Goal: Transaction & Acquisition: Purchase product/service

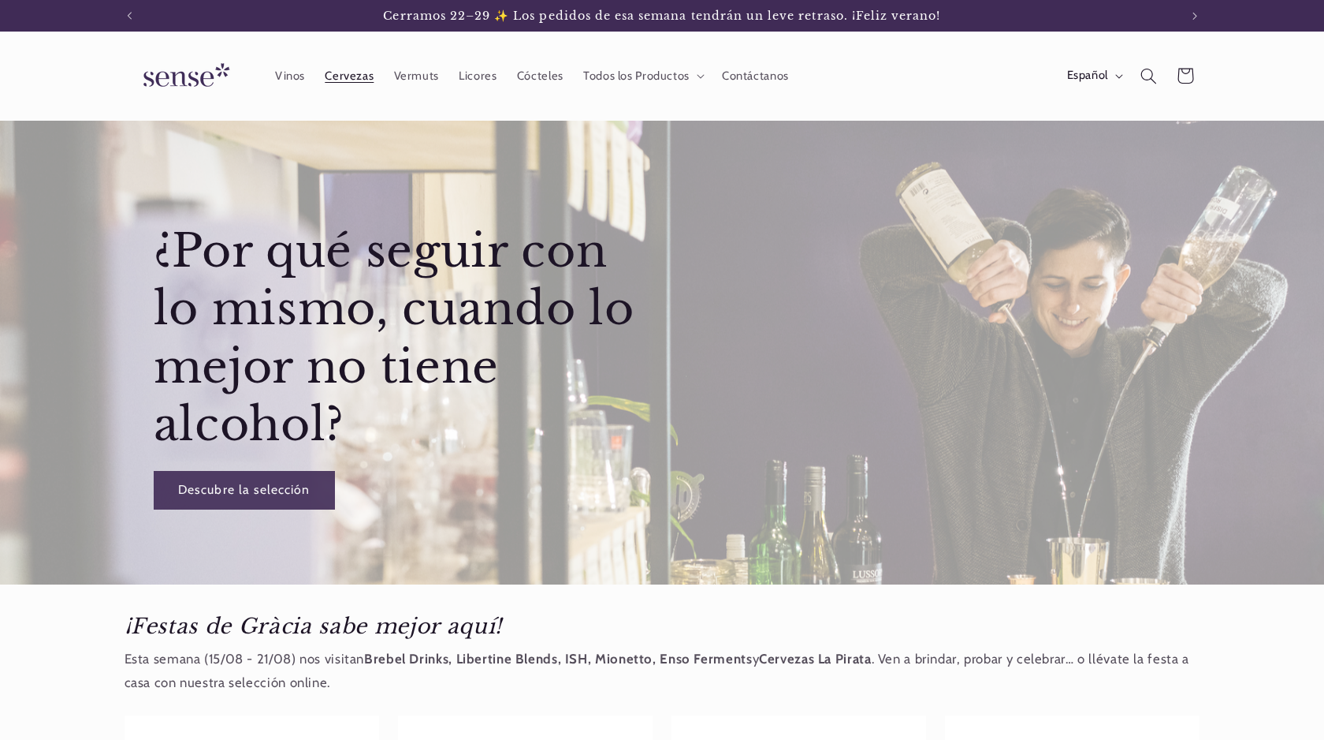
click at [345, 73] on span "Cervezas" at bounding box center [349, 76] width 49 height 15
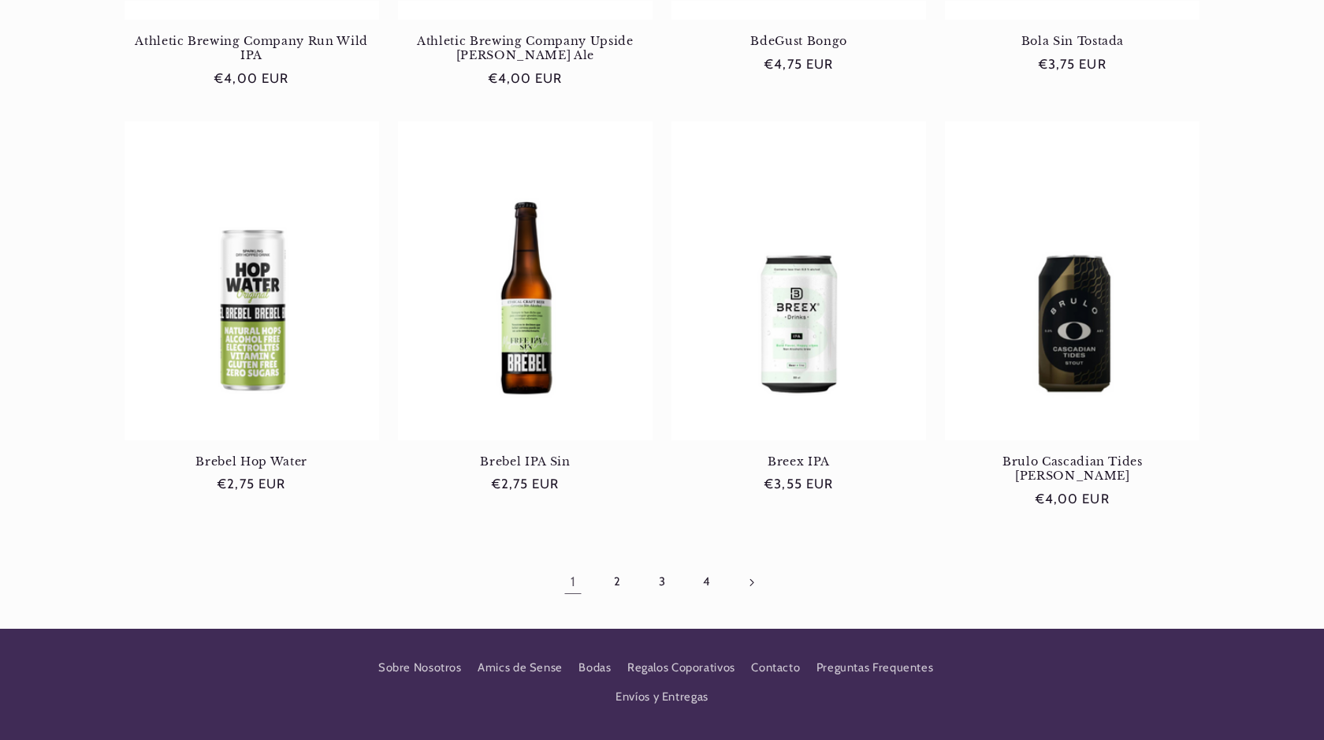
scroll to position [1399, 0]
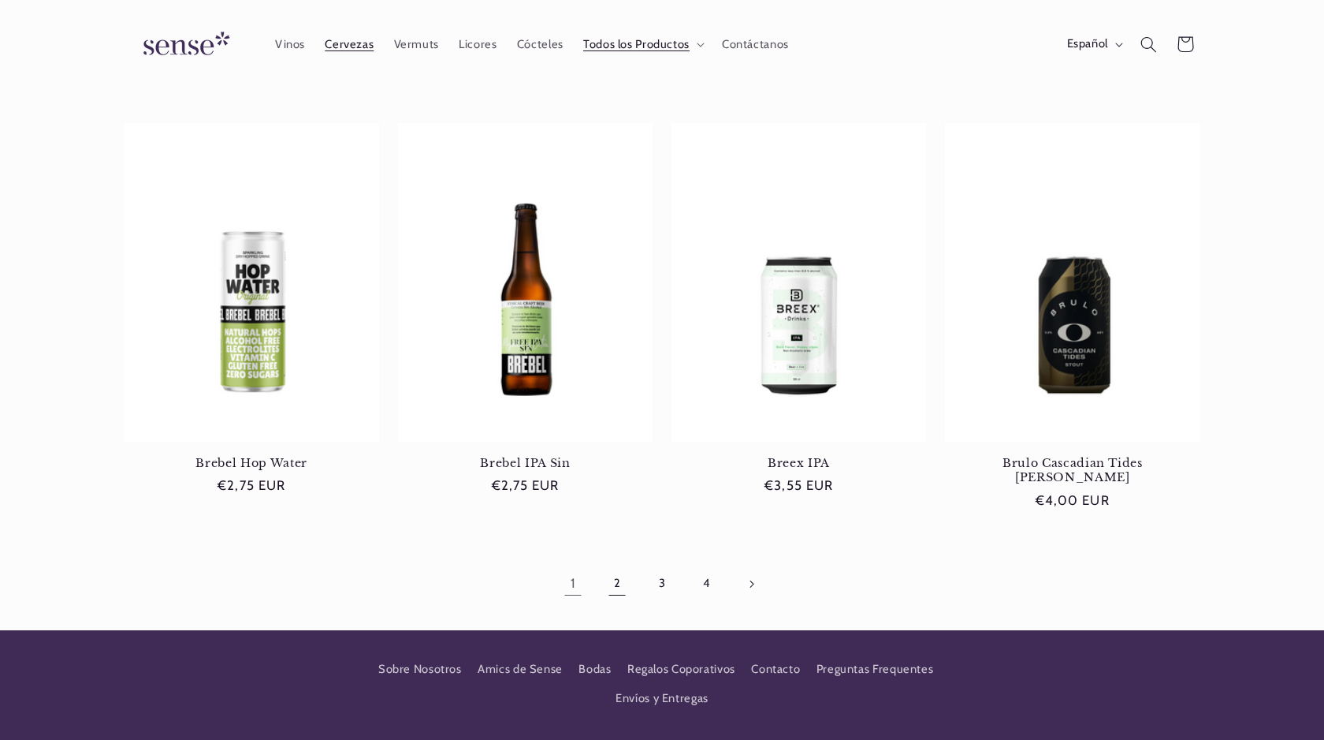
click at [613, 565] on link "2" at bounding box center [617, 583] width 36 height 36
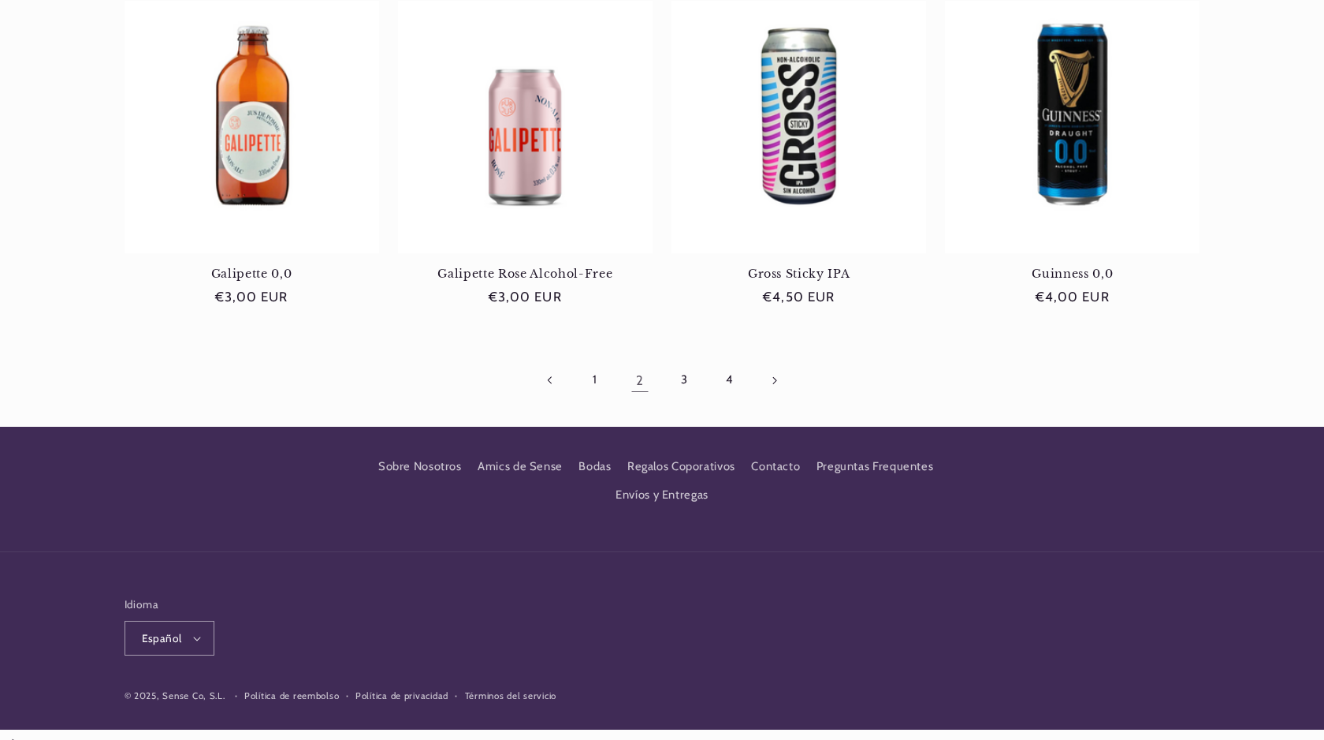
scroll to position [1556, 0]
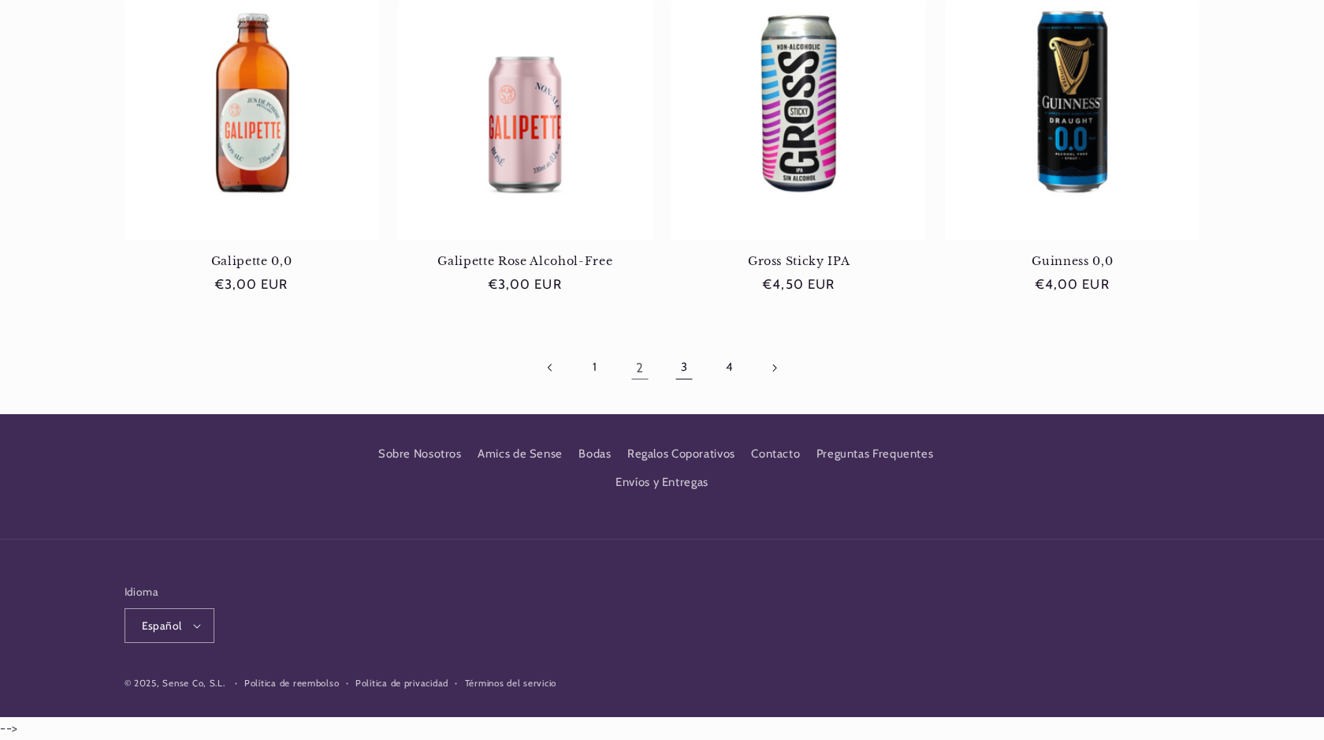
click at [687, 364] on link "3" at bounding box center [684, 367] width 36 height 36
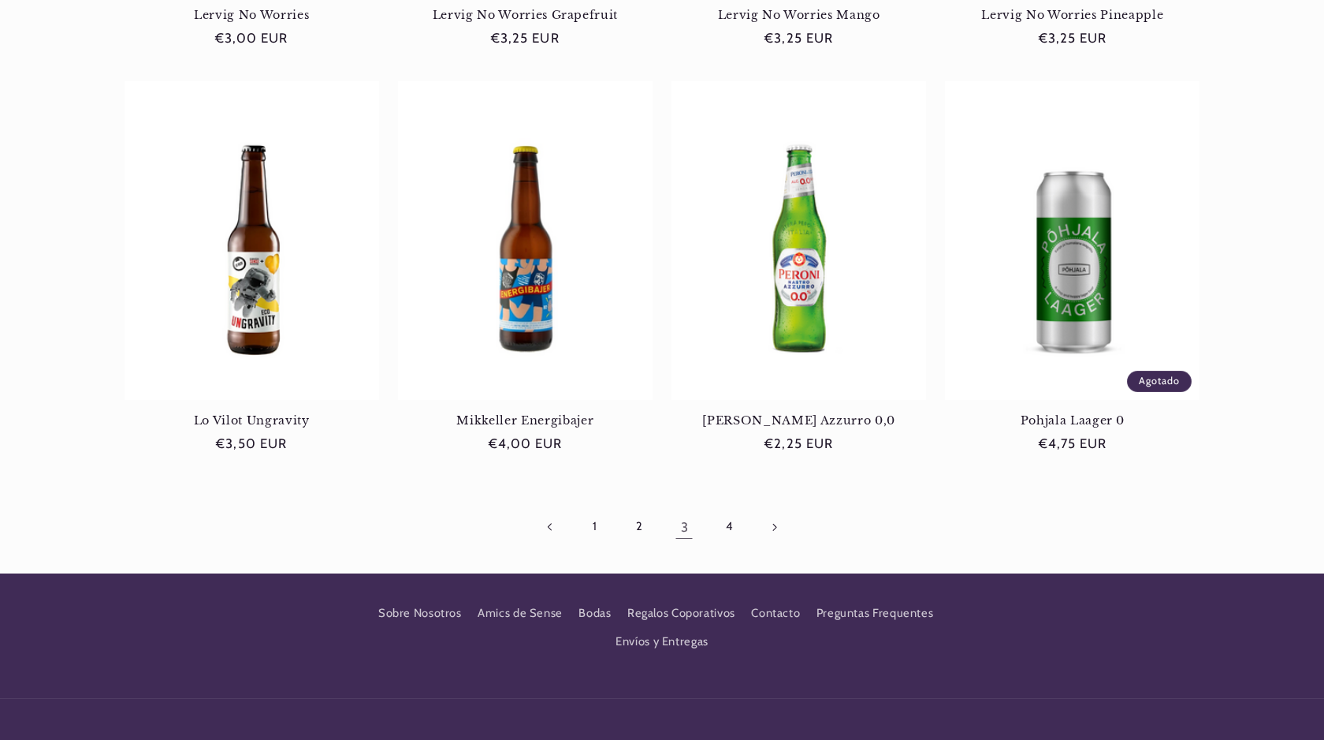
scroll to position [1431, 0]
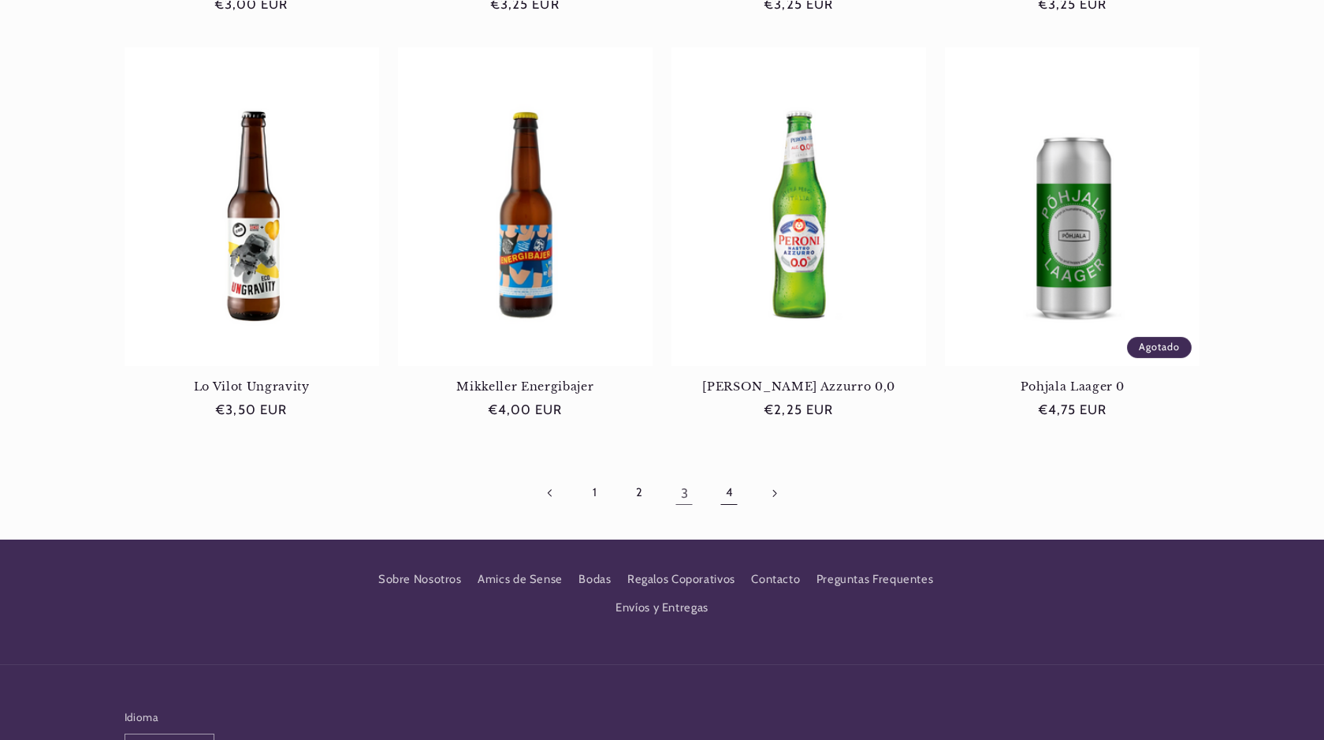
click at [726, 498] on link "4" at bounding box center [729, 493] width 36 height 36
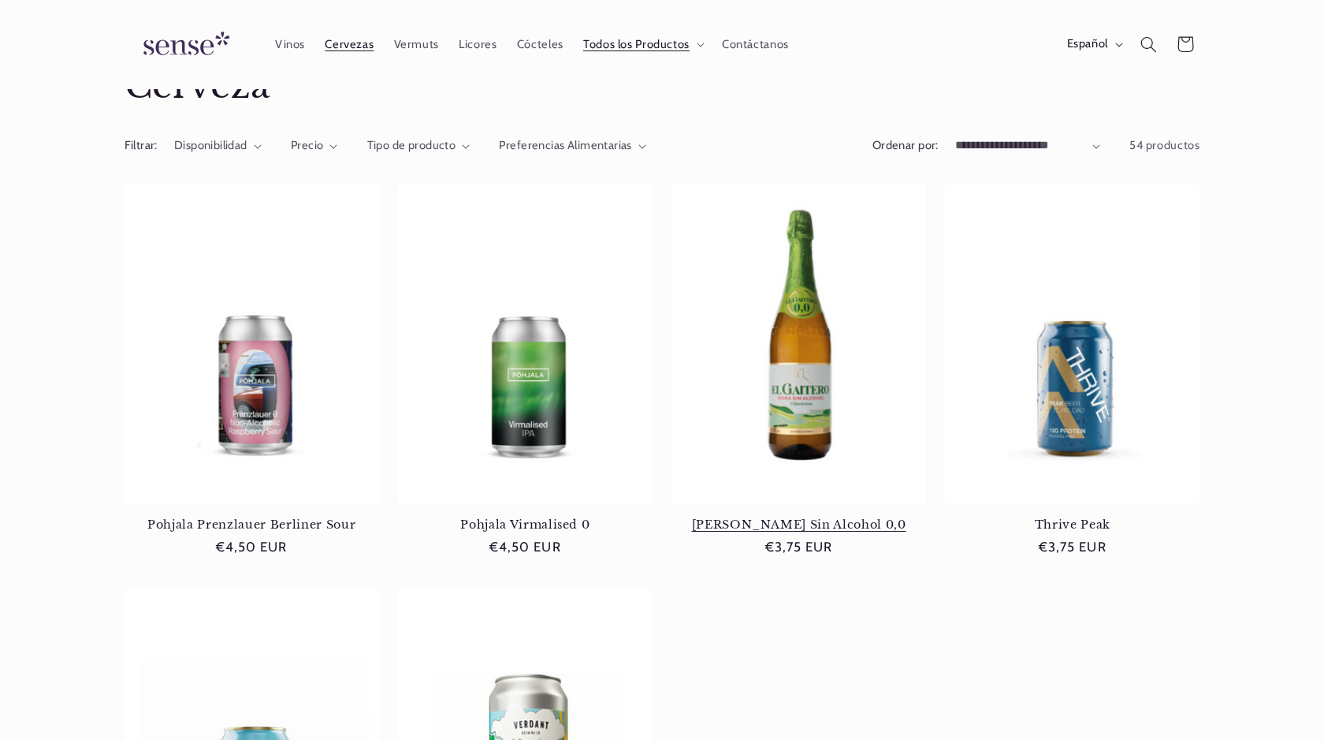
scroll to position [0, 1050]
click at [264, 517] on link "Pohjala Prenzlauer Berliner Sour" at bounding box center [252, 524] width 255 height 14
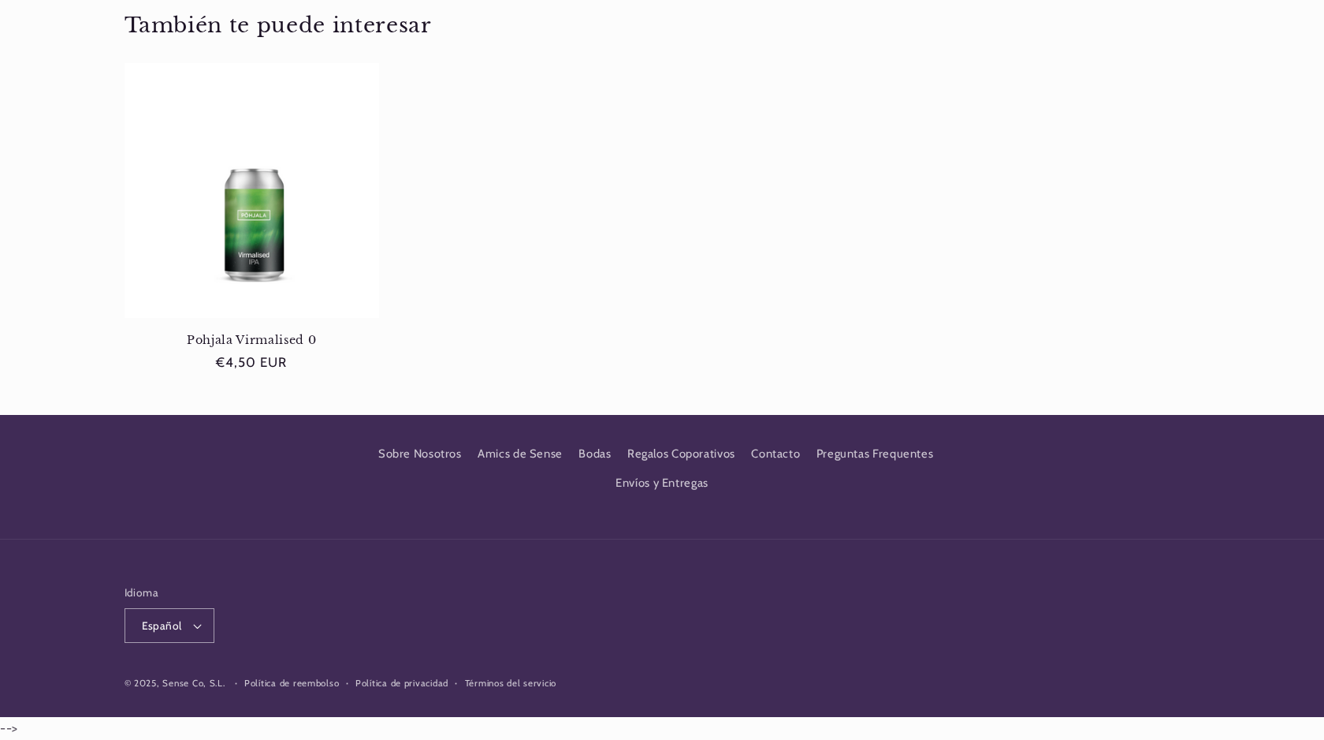
scroll to position [0, 1050]
